Goal: Transaction & Acquisition: Purchase product/service

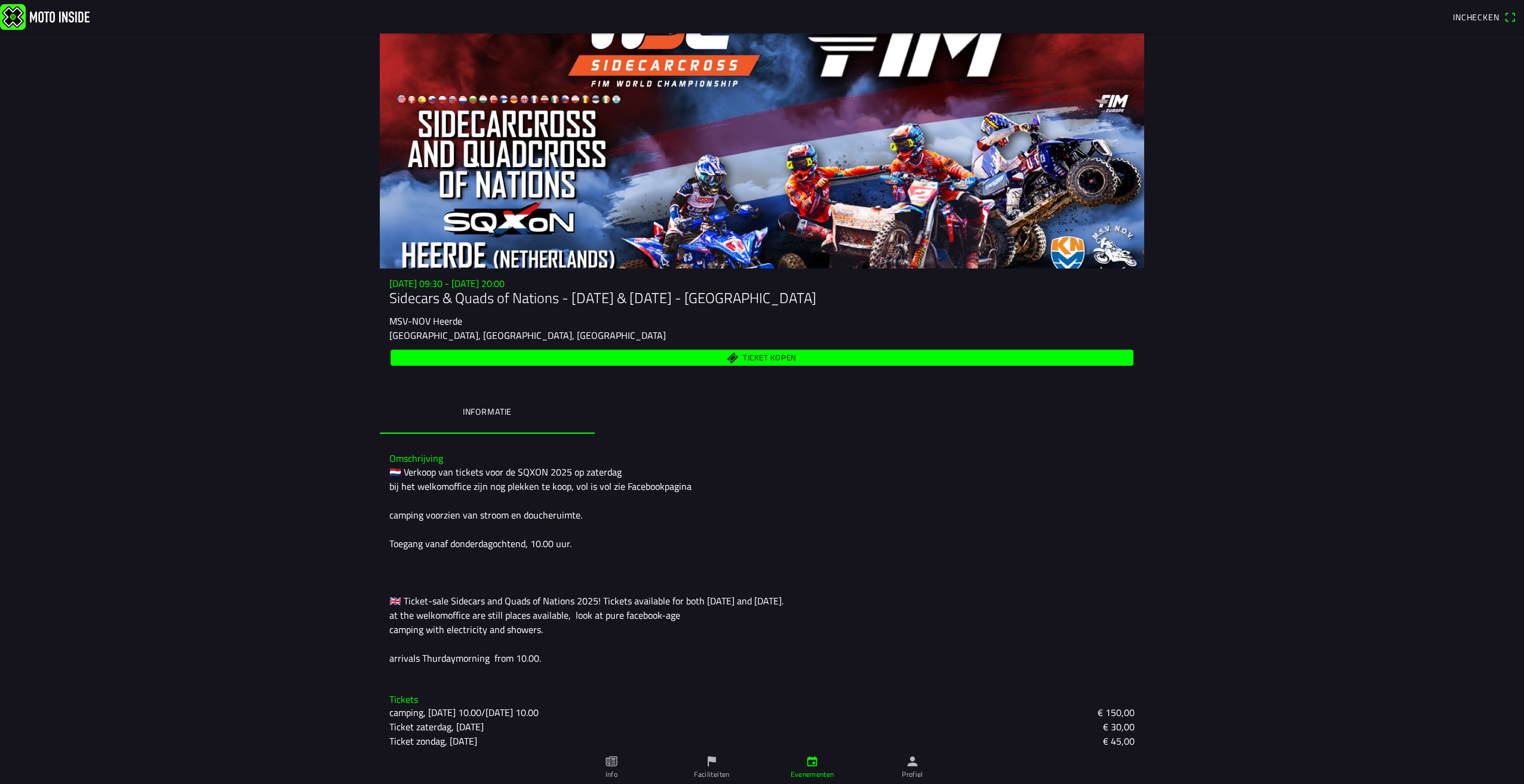
click at [737, 356] on span "Ticket kopen" at bounding box center [762, 357] width 729 height 16
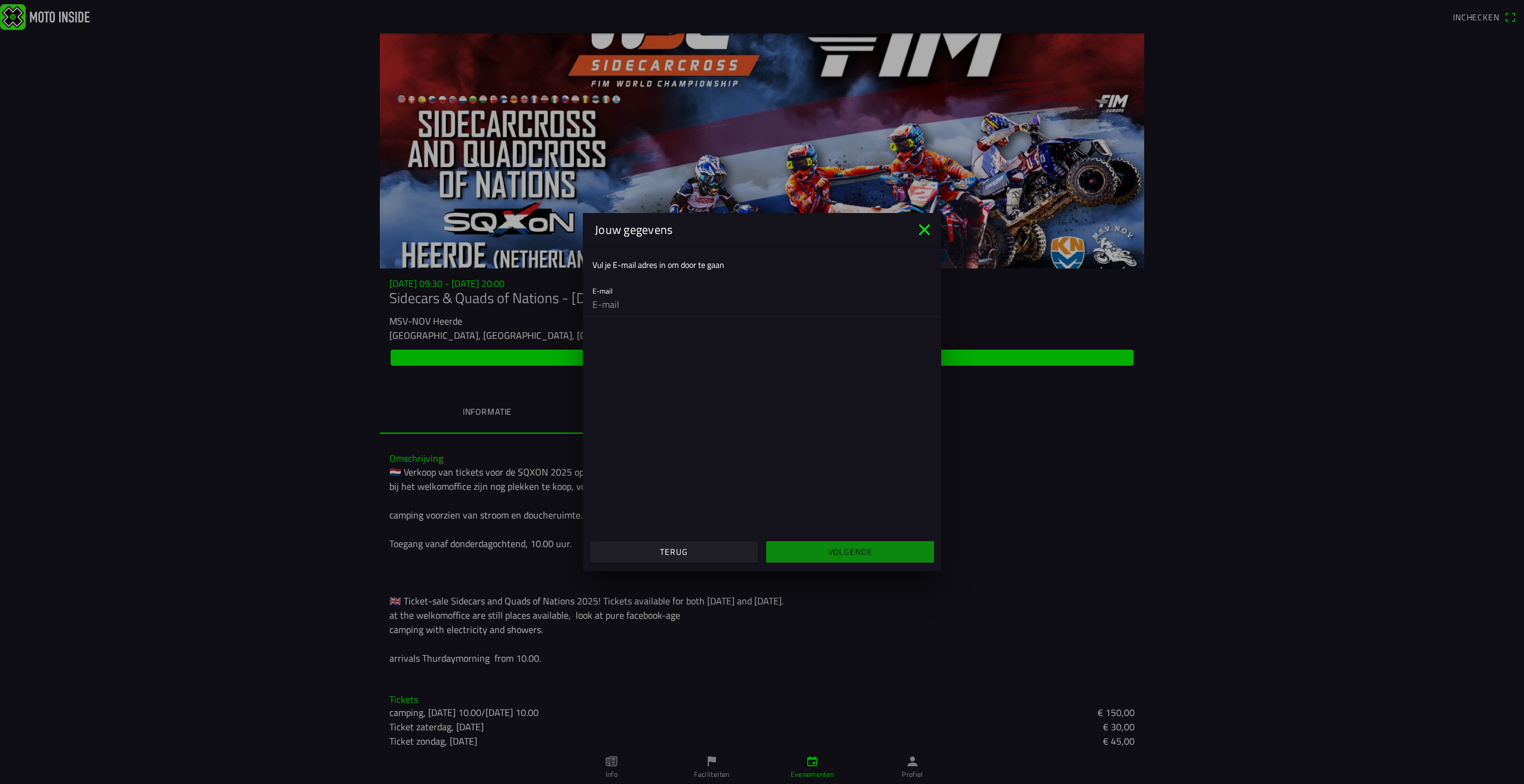
click at [922, 235] on icon "close" at bounding box center [924, 230] width 19 height 19
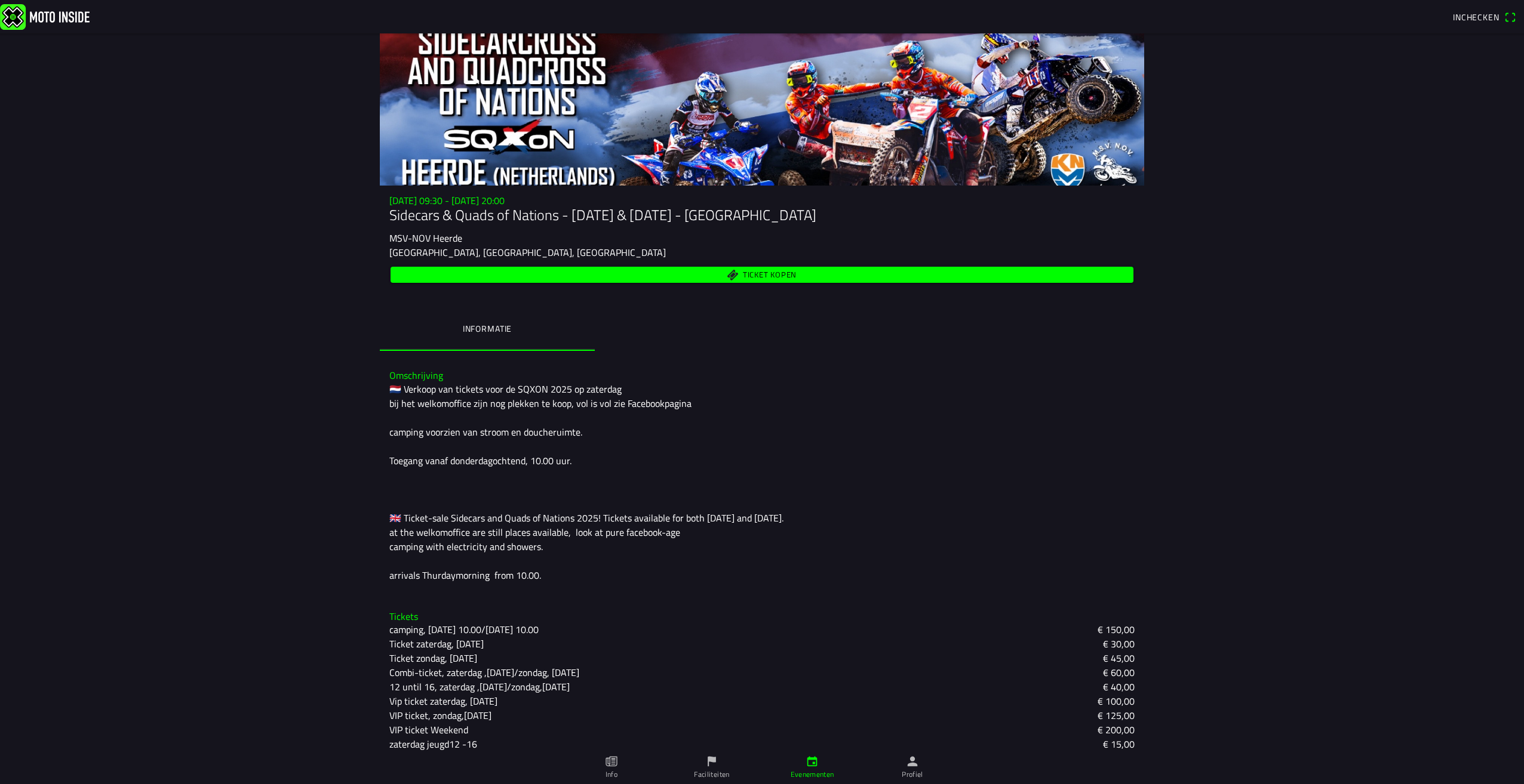
scroll to position [108, 0]
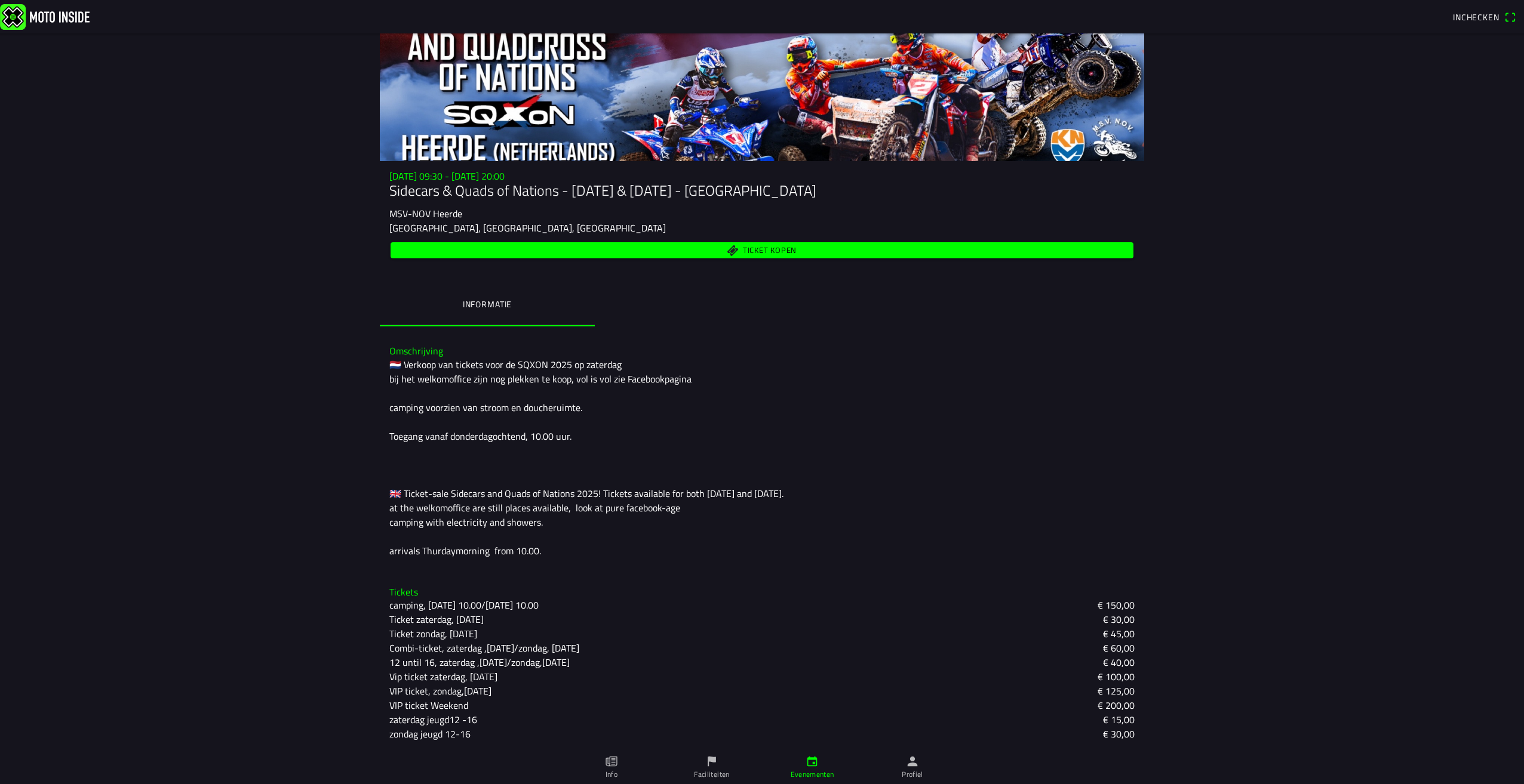
click at [599, 763] on link "Info" at bounding box center [611, 767] width 100 height 33
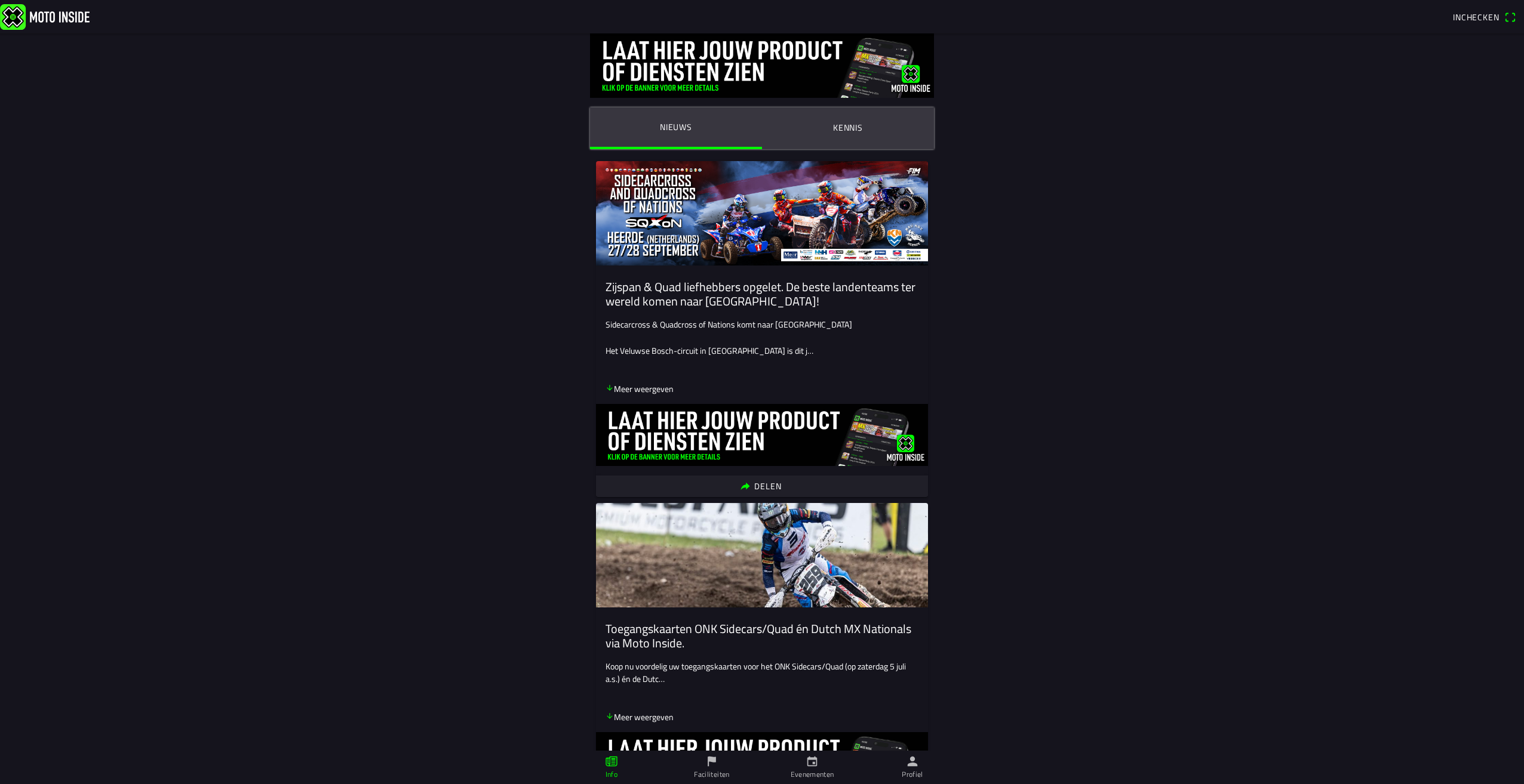
click at [607, 390] on icon "arrow down" at bounding box center [609, 388] width 5 height 5
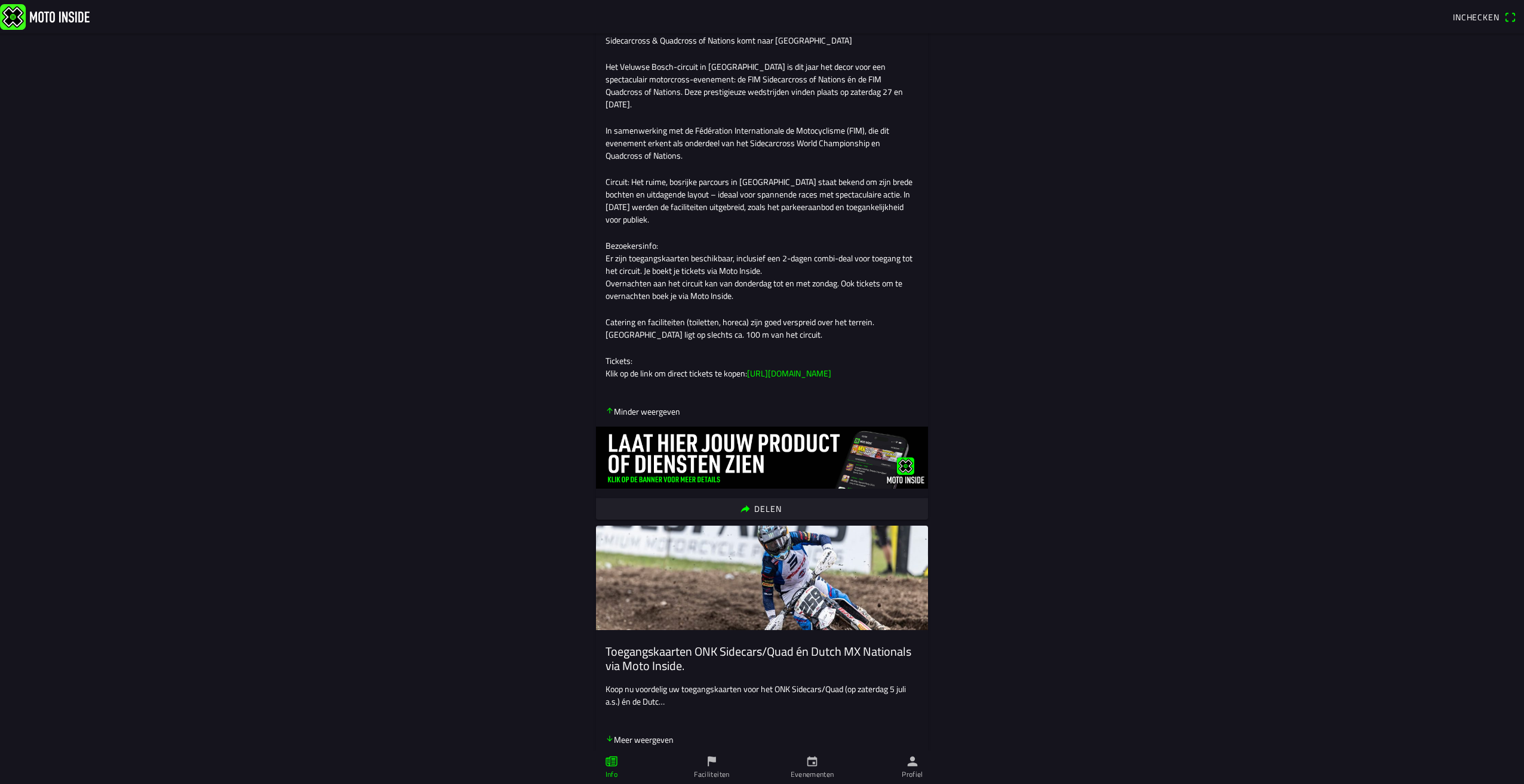
scroll to position [298, 0]
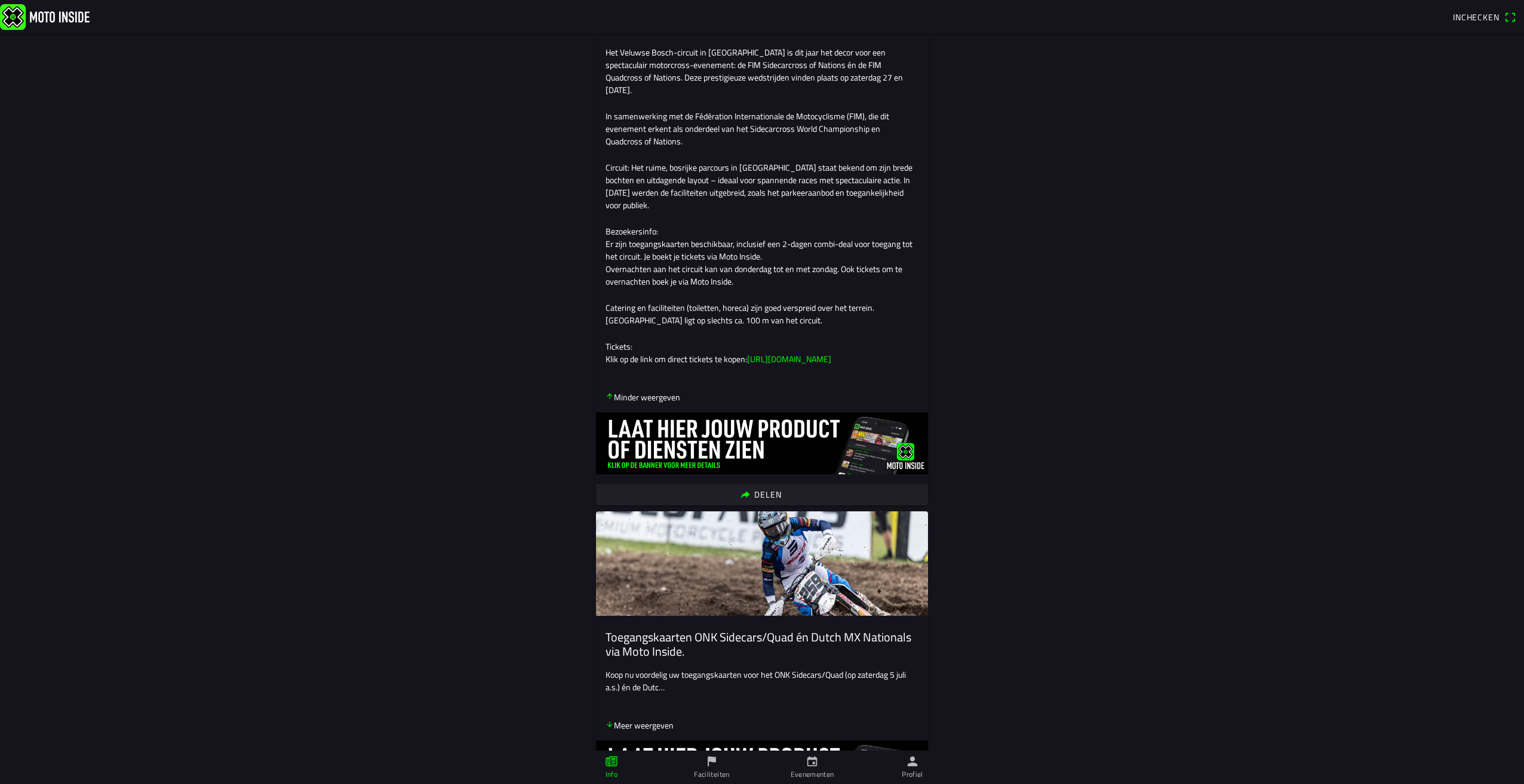
click at [721, 762] on link "Faciliteiten" at bounding box center [711, 767] width 100 height 33
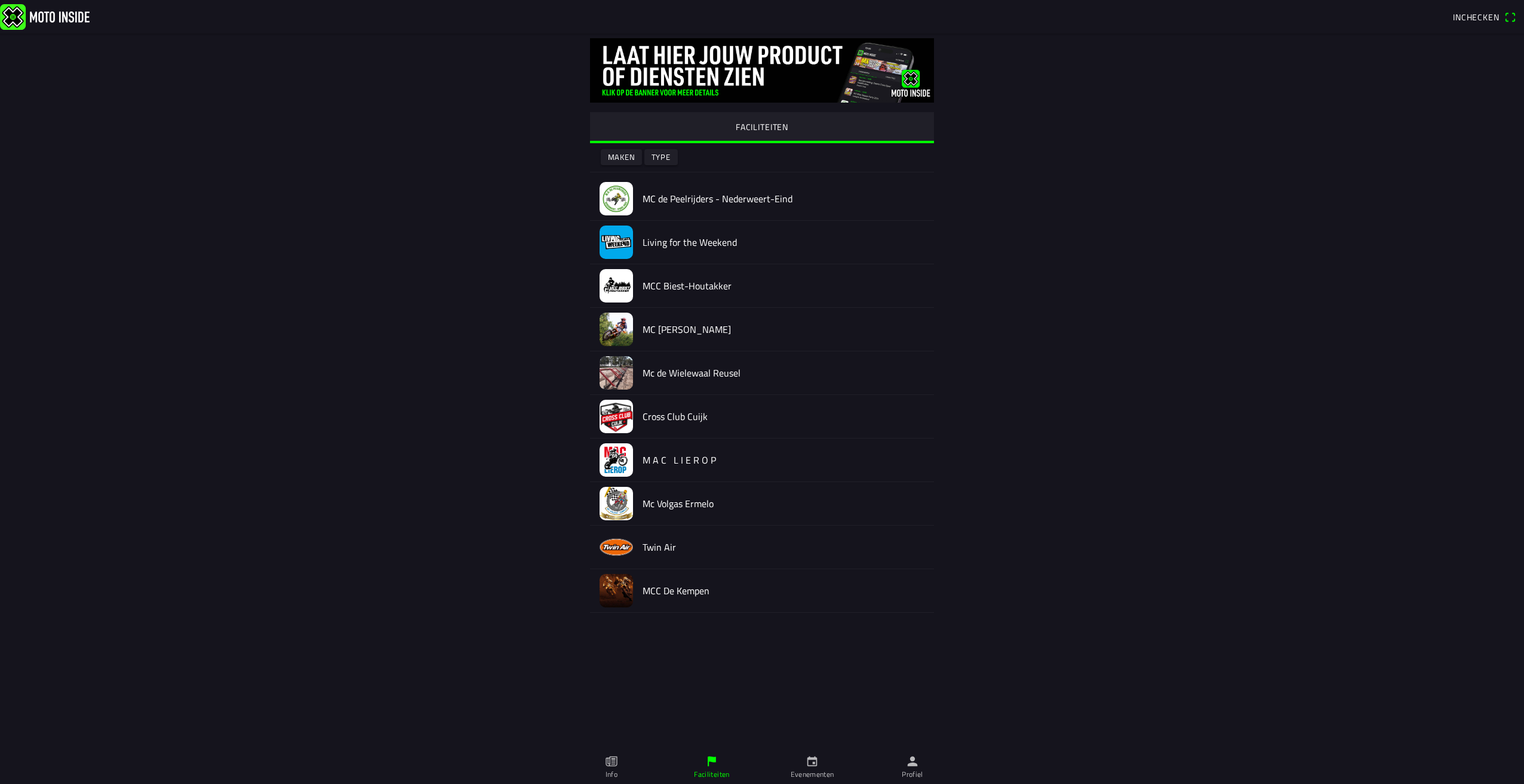
click at [906, 769] on link "Profiel" at bounding box center [912, 767] width 100 height 33
